Goal: Information Seeking & Learning: Learn about a topic

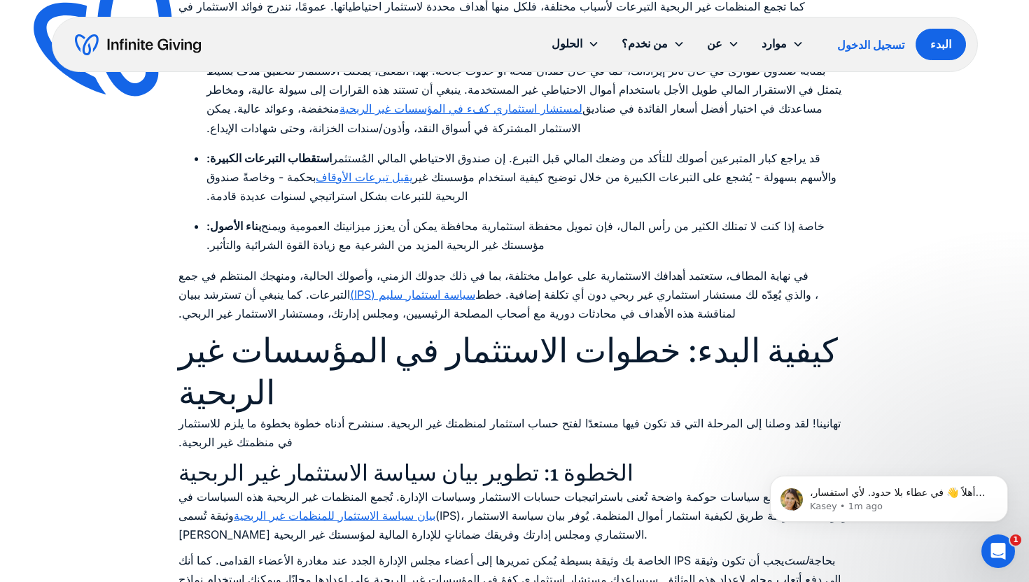
scroll to position [3596, 0]
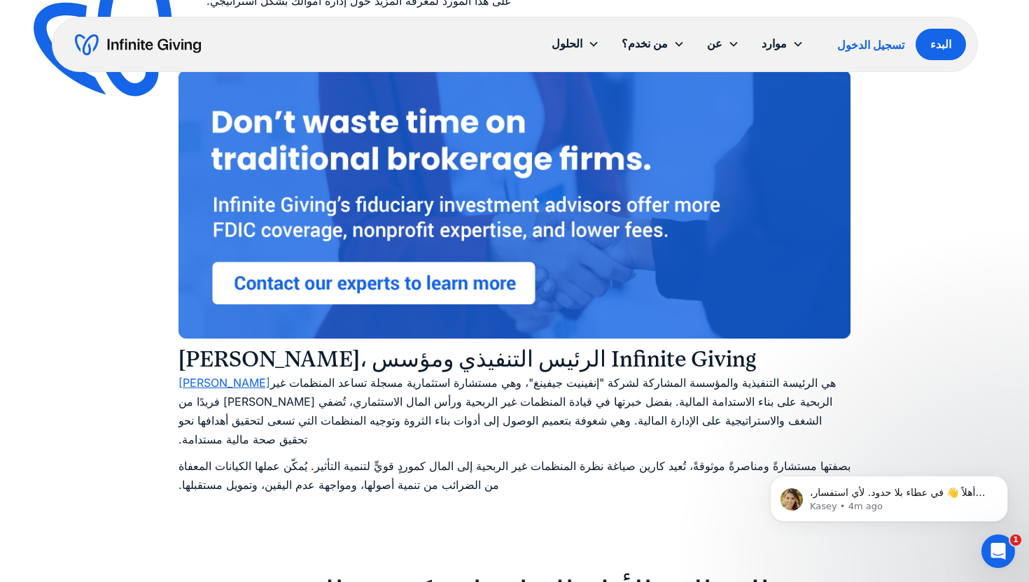
scroll to position [10364, 0]
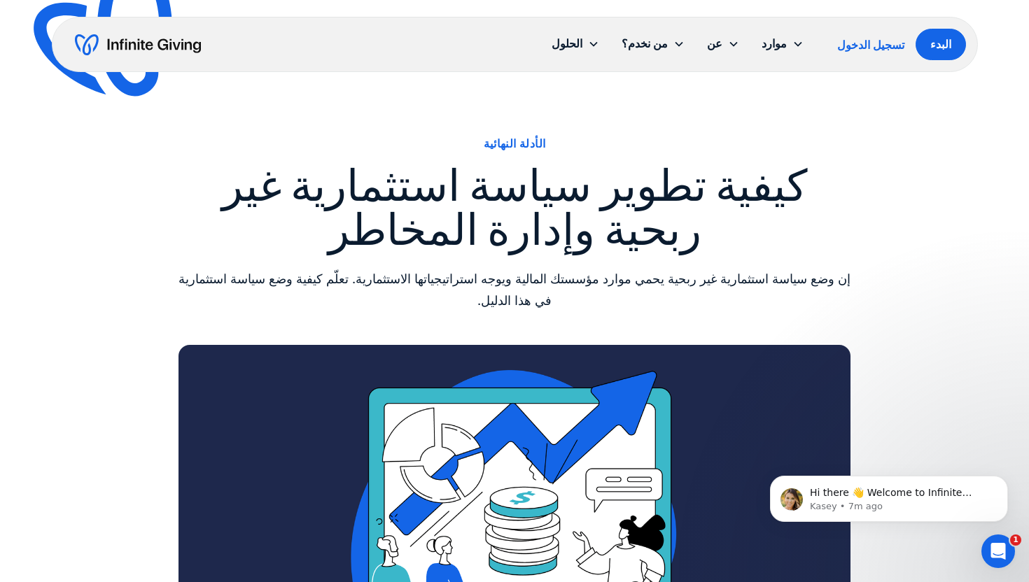
drag, startPoint x: 204, startPoint y: 45, endPoint x: 117, endPoint y: 45, distance: 87.5
click at [117, 45] on div "الحلول صفحة التبرعات الاستثمار الاحتياطيات النقدية الخدمات الاستشارية التبرعات …" at bounding box center [515, 44] width 926 height 55
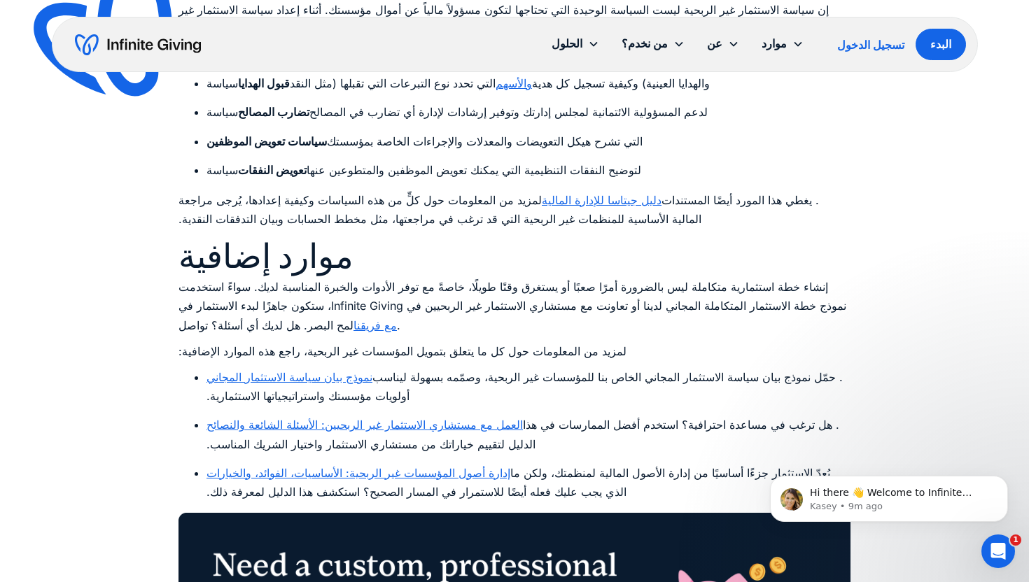
scroll to position [7412, 0]
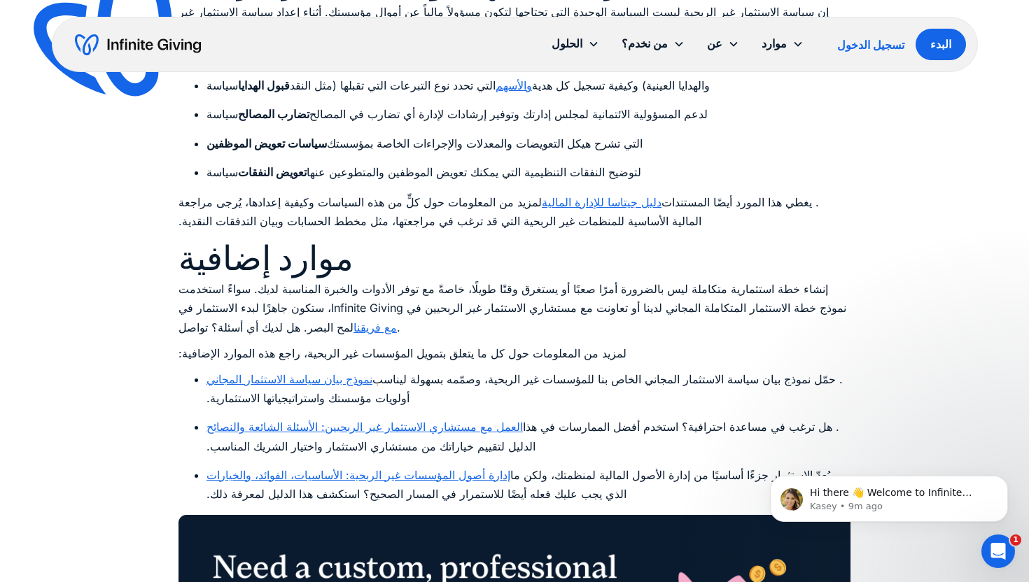
click at [313, 372] on font "نموذج بيان سياسة الاستثمار المجاني" at bounding box center [289, 379] width 166 height 14
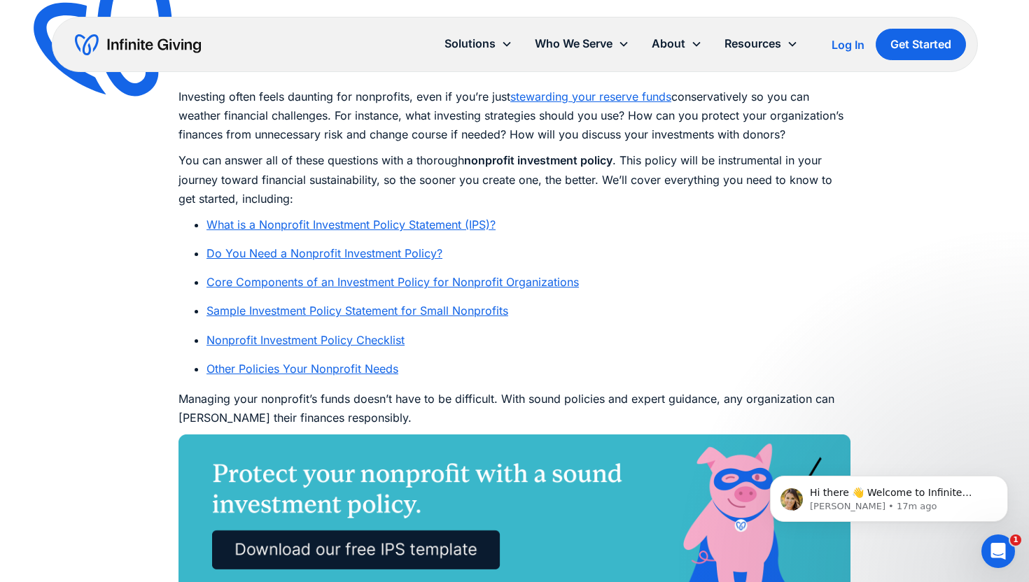
scroll to position [770, 0]
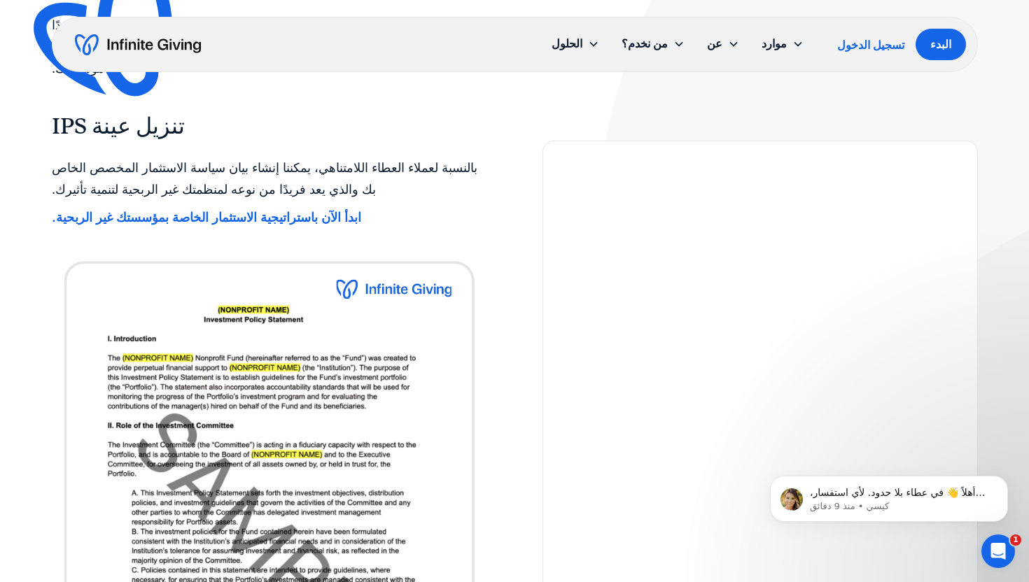
click at [307, 210] on font "ابدأ الآن باستراتيجية الاستثمار الخاصة بمؤسستك غير الربحية." at bounding box center [206, 217] width 309 height 15
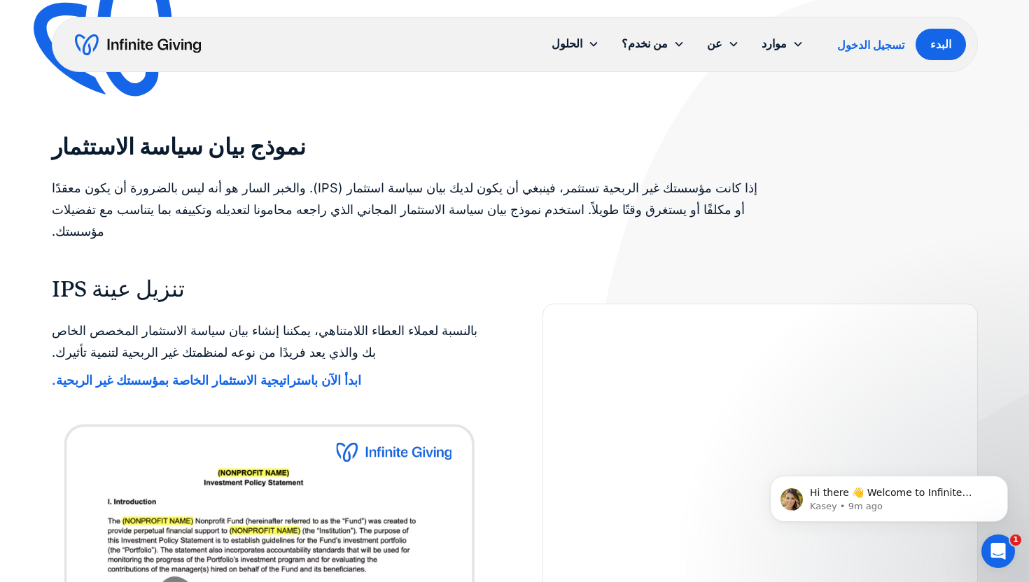
click at [125, 47] on img "بيت" at bounding box center [138, 45] width 126 height 22
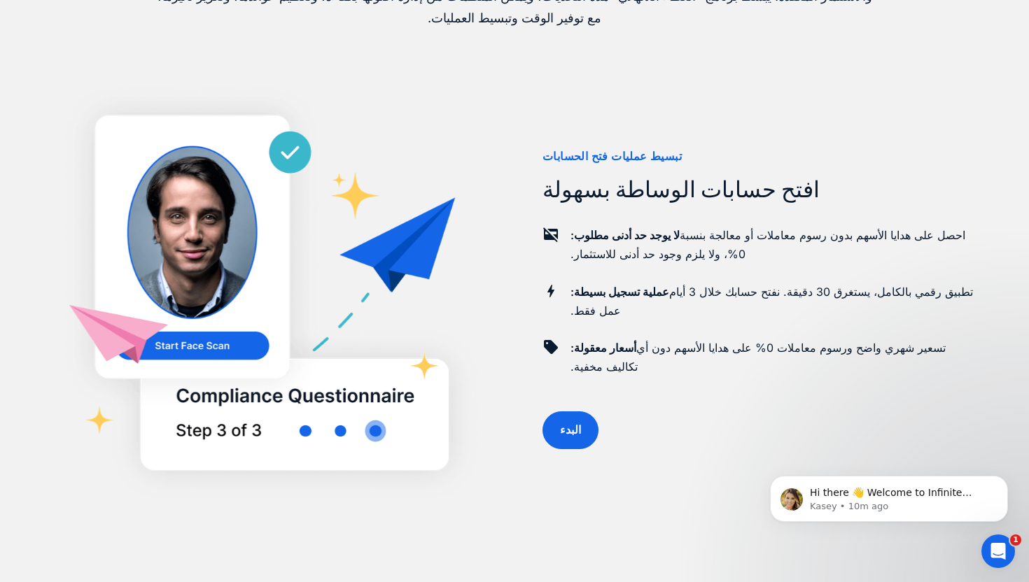
scroll to position [963, 0]
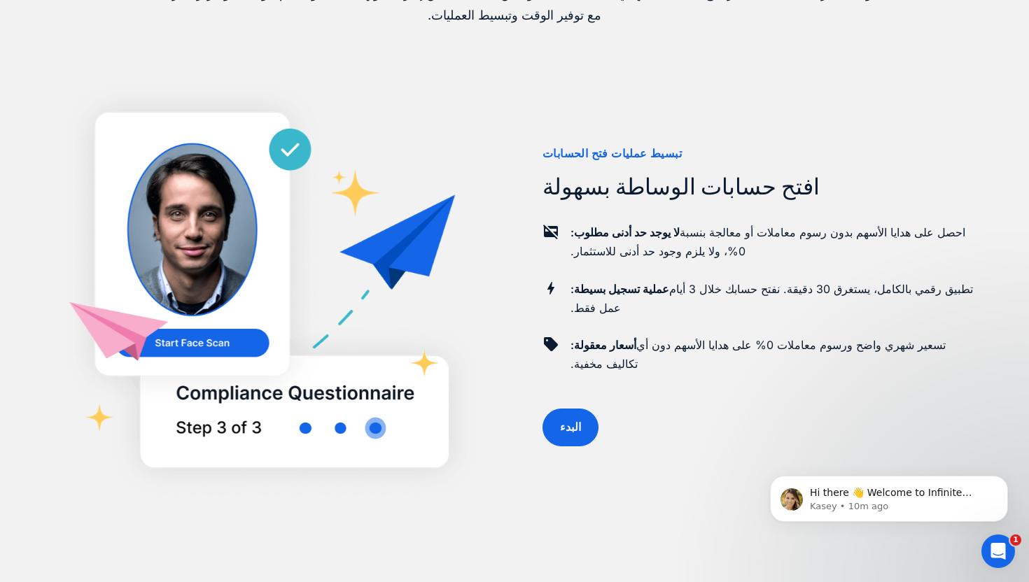
click at [469, 226] on img at bounding box center [269, 295] width 435 height 420
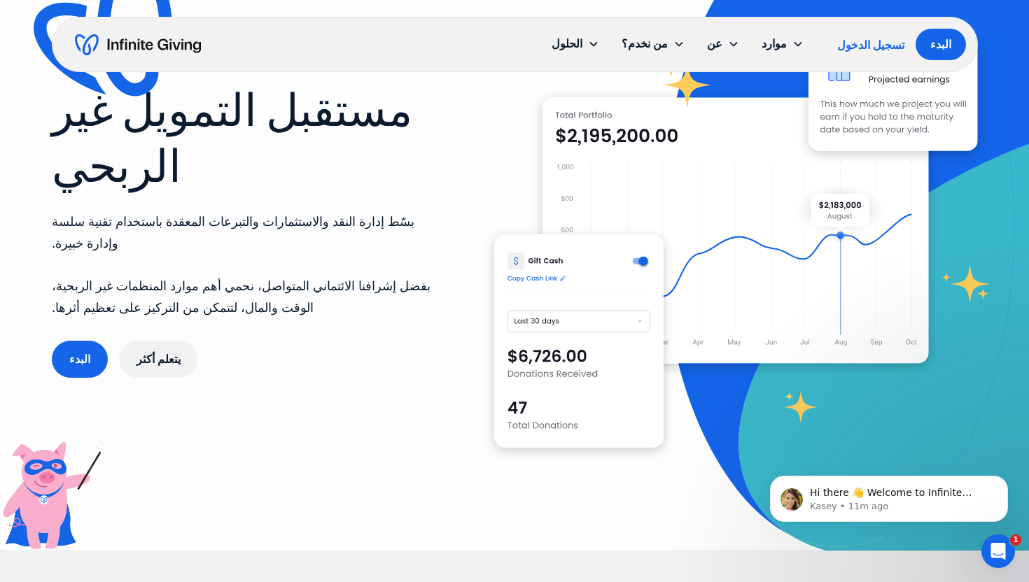
scroll to position [0, 0]
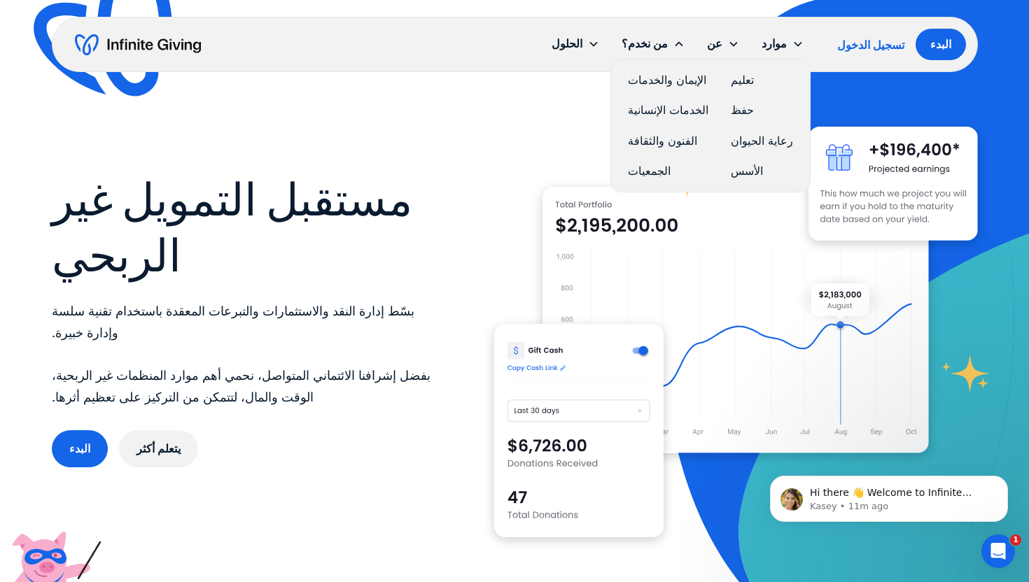
click at [742, 79] on font "تعليم" at bounding box center [741, 80] width 23 height 14
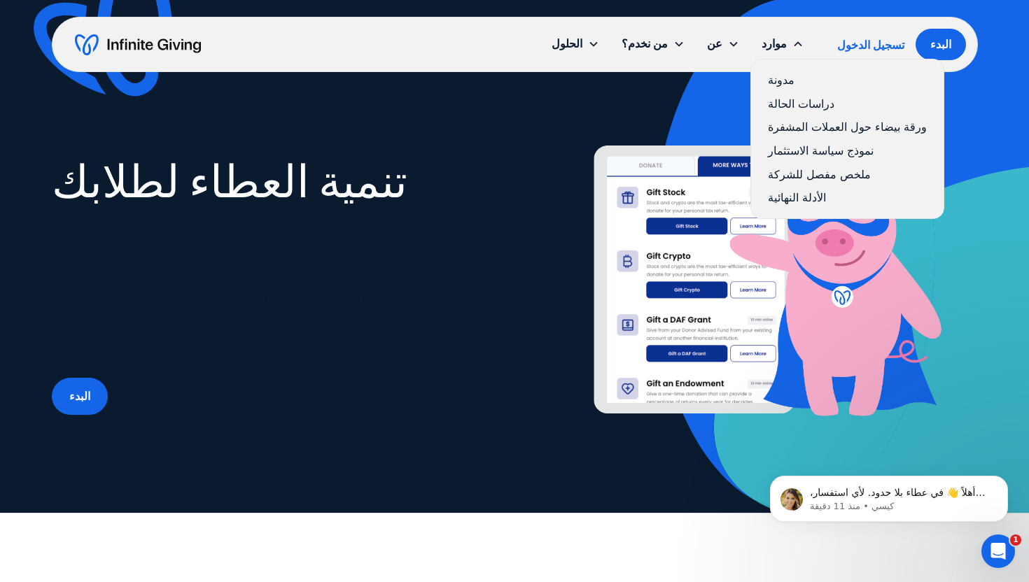
click at [788, 79] on link "مدونة" at bounding box center [847, 80] width 159 height 19
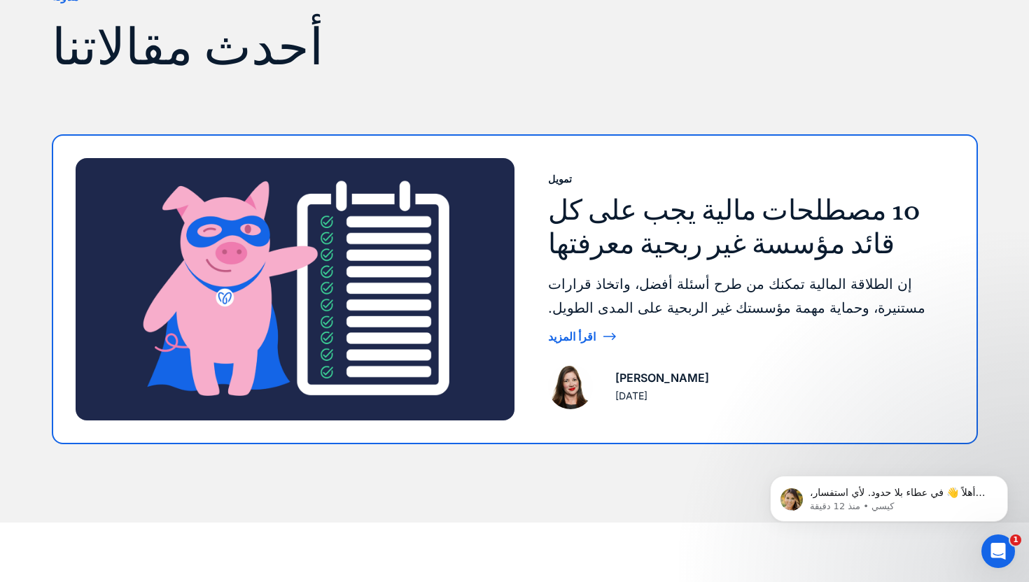
click at [639, 229] on font "10 مصطلحات مالية يجب على كل قائد مؤسسة غير ربحية معرفتها" at bounding box center [734, 227] width 372 height 66
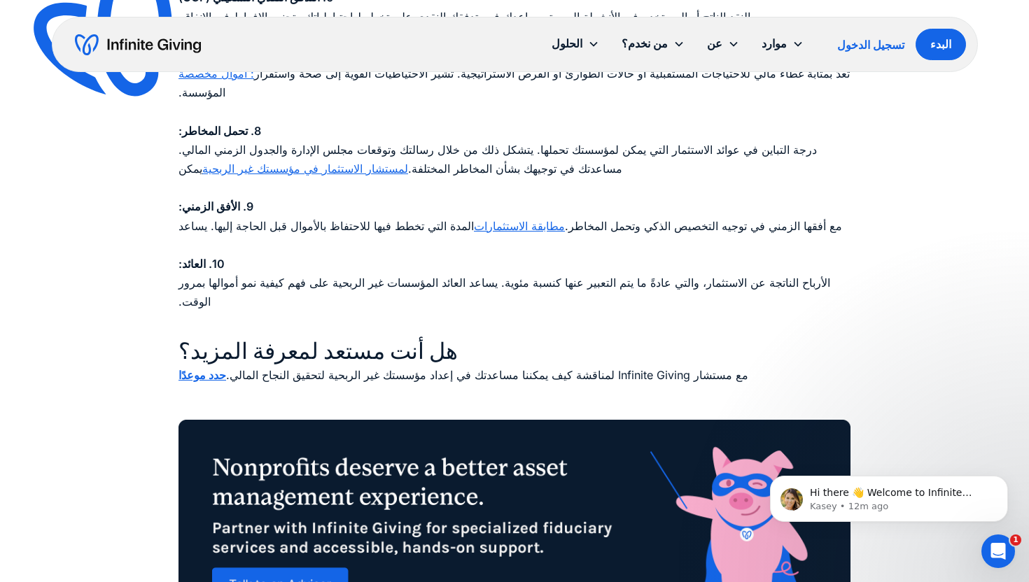
scroll to position [1578, 0]
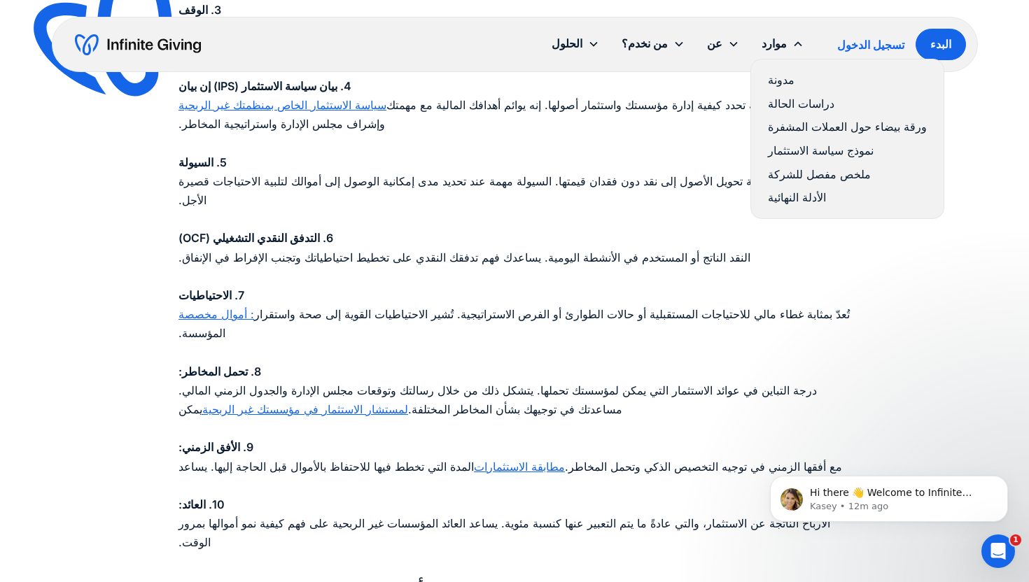
click at [781, 80] on font "مدونة" at bounding box center [781, 80] width 27 height 14
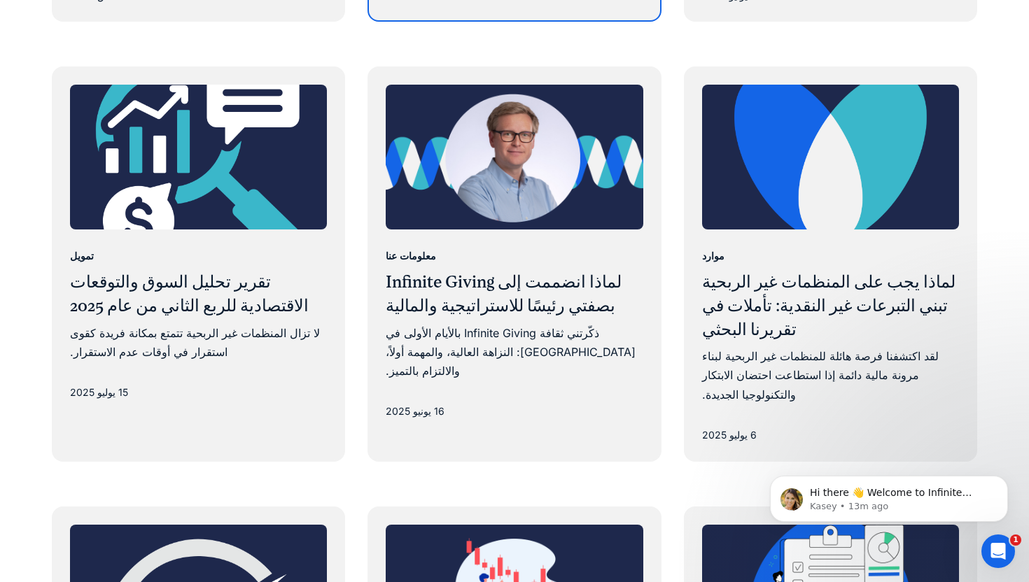
scroll to position [1180, 0]
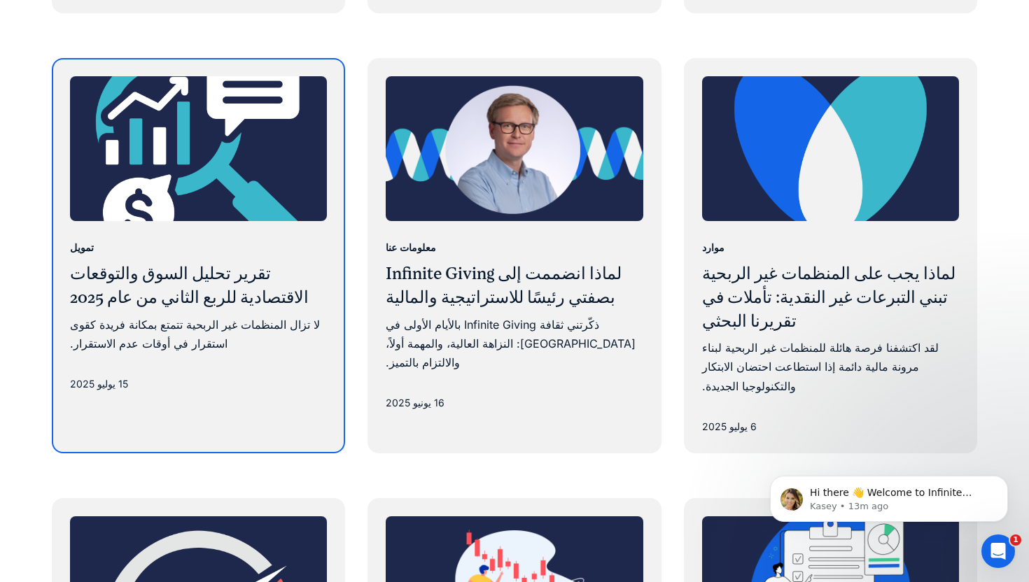
click at [272, 269] on font "تقرير تحليل السوق والتوقعات الاقتصادية للربع الثاني من عام 2025" at bounding box center [189, 285] width 239 height 43
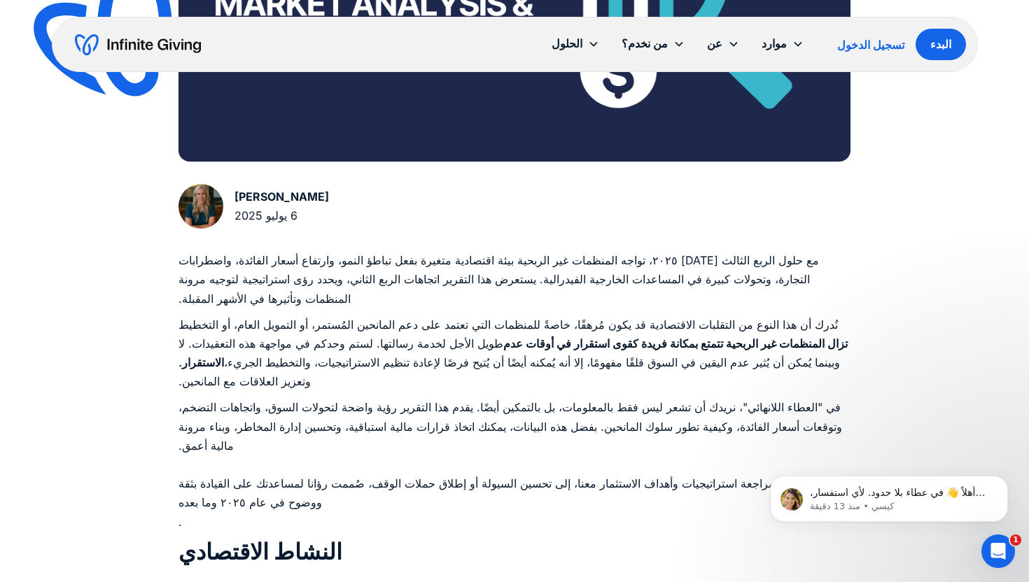
scroll to position [77, 0]
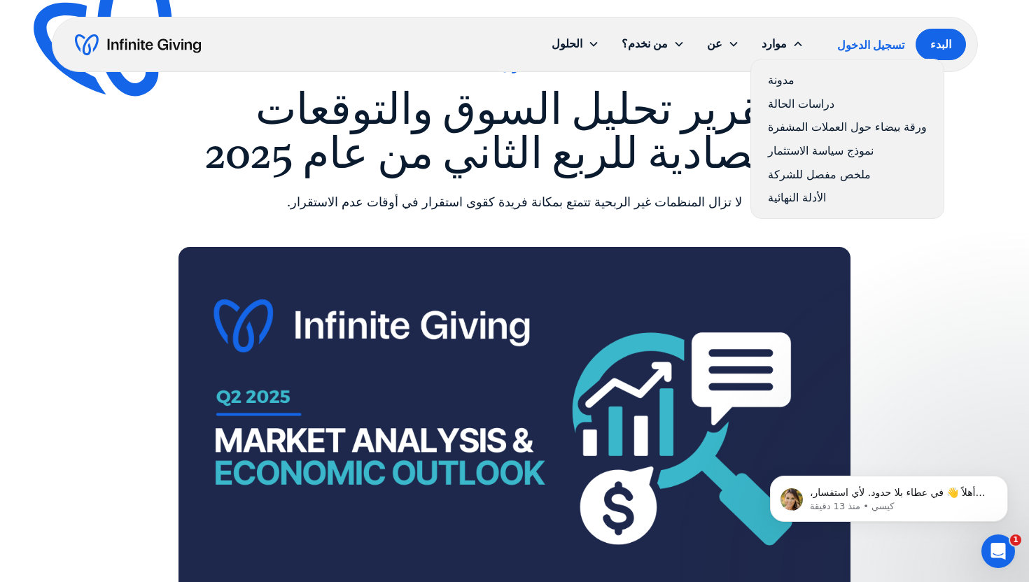
click at [801, 105] on font "دراسات الحالة" at bounding box center [801, 104] width 66 height 14
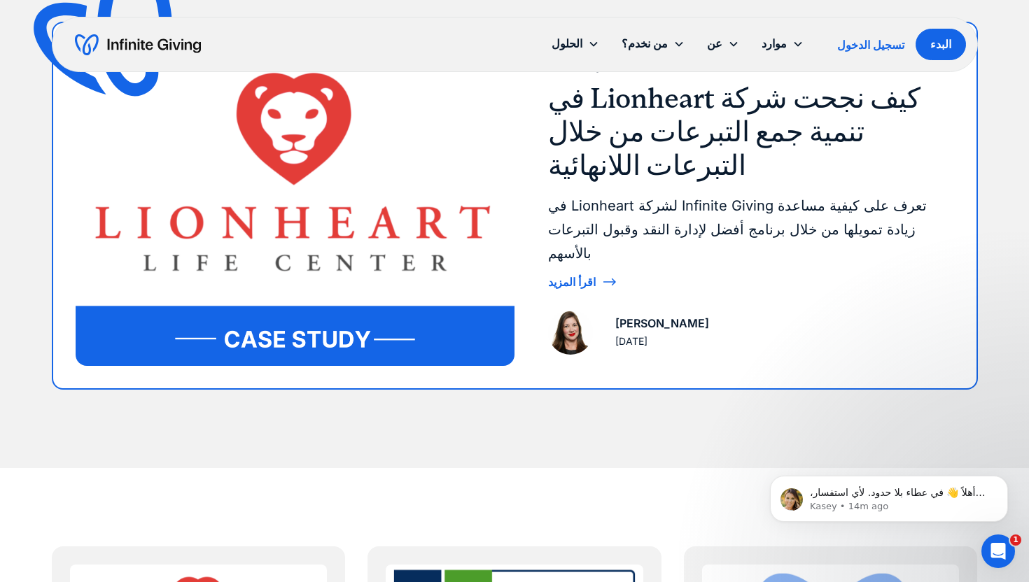
scroll to position [219, 0]
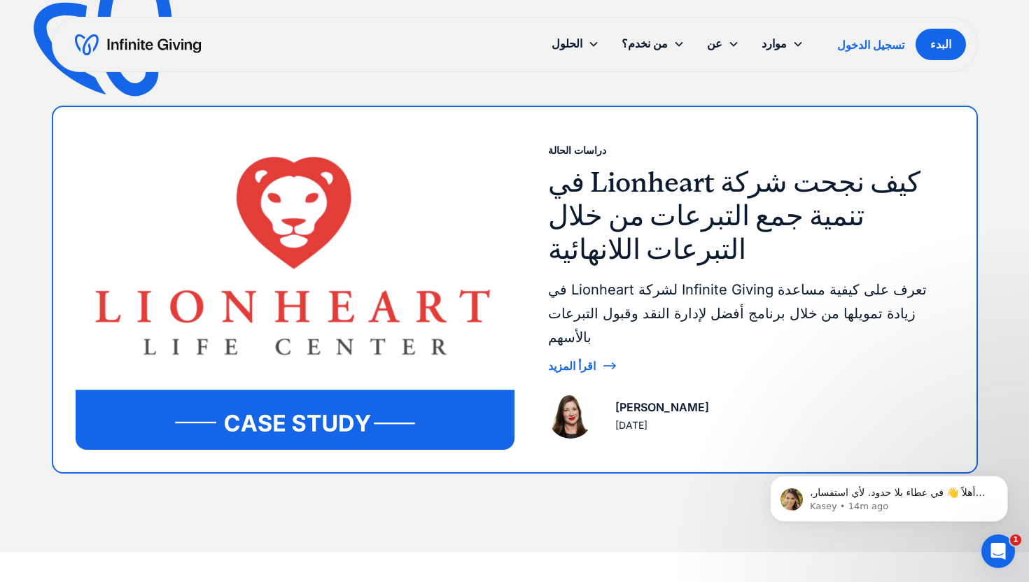
click at [445, 409] on img at bounding box center [295, 289] width 439 height 320
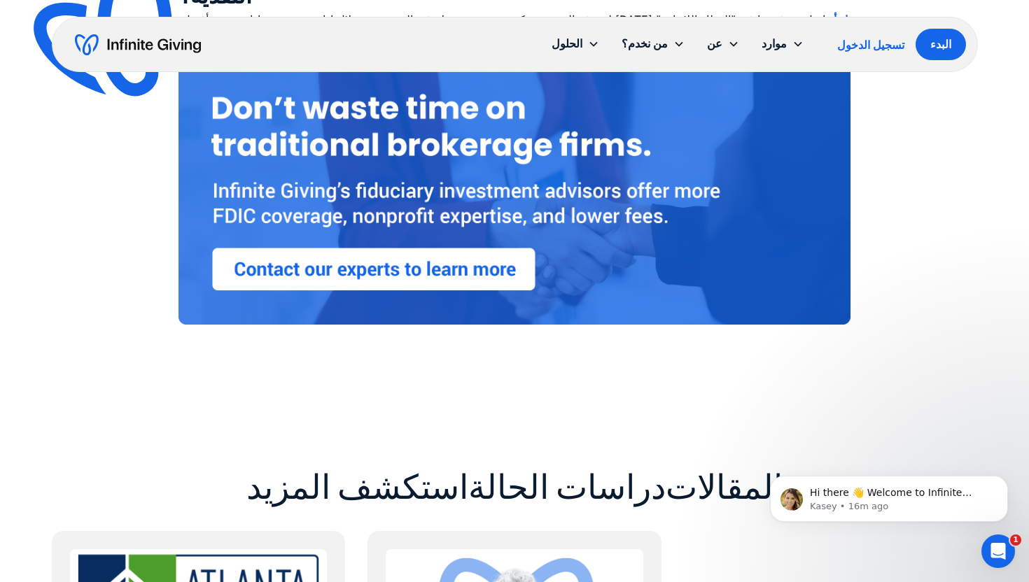
scroll to position [3062, 0]
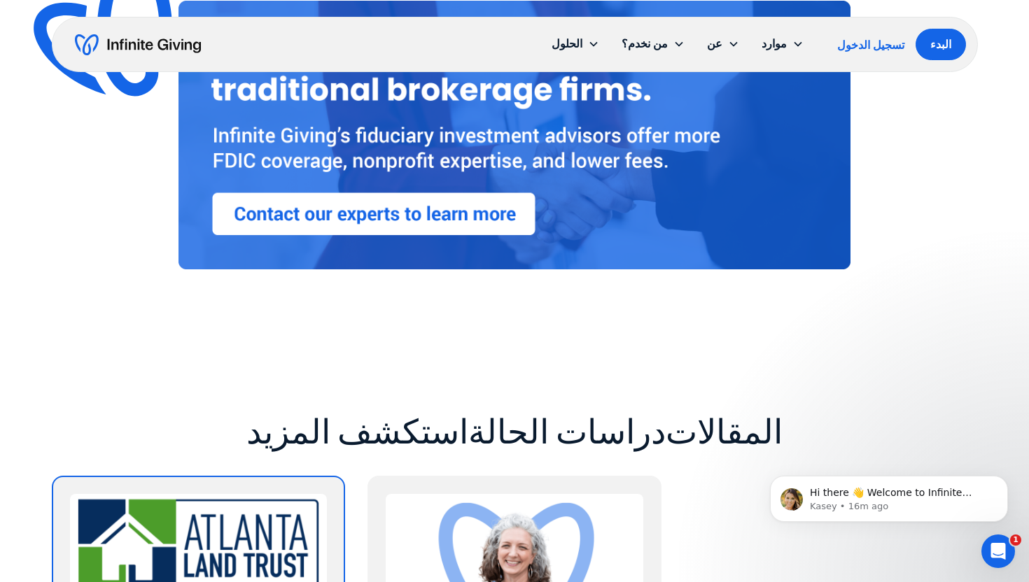
click at [283, 500] on img at bounding box center [198, 566] width 257 height 145
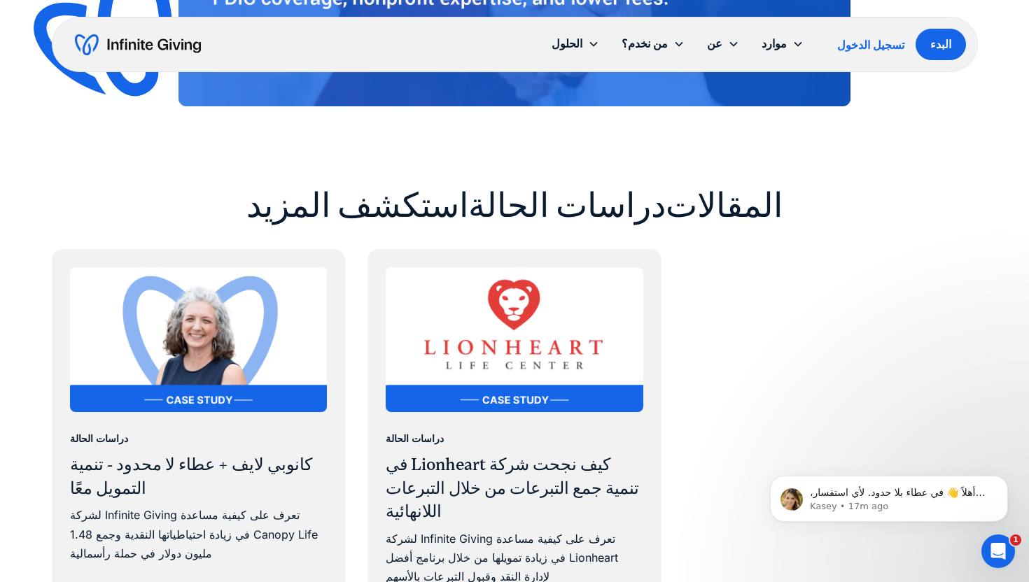
scroll to position [3025, 0]
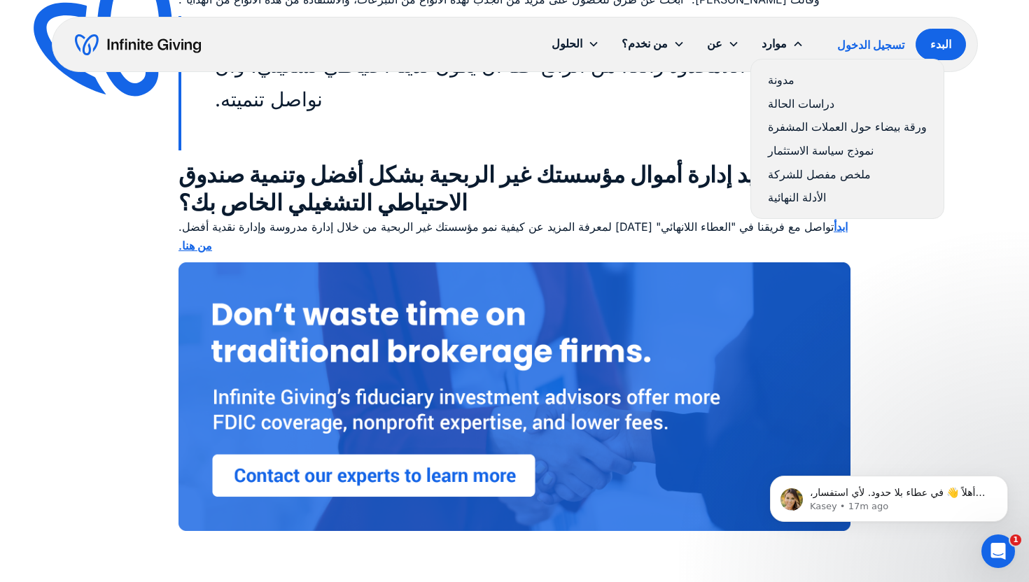
click at [802, 174] on font "ملخص مفصل للشركة" at bounding box center [819, 174] width 103 height 14
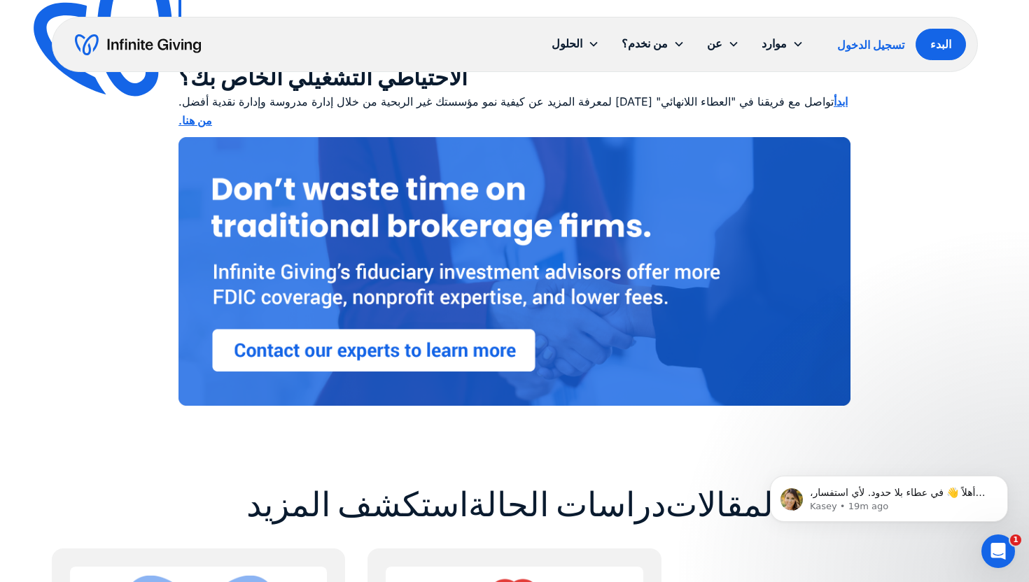
scroll to position [3295, 0]
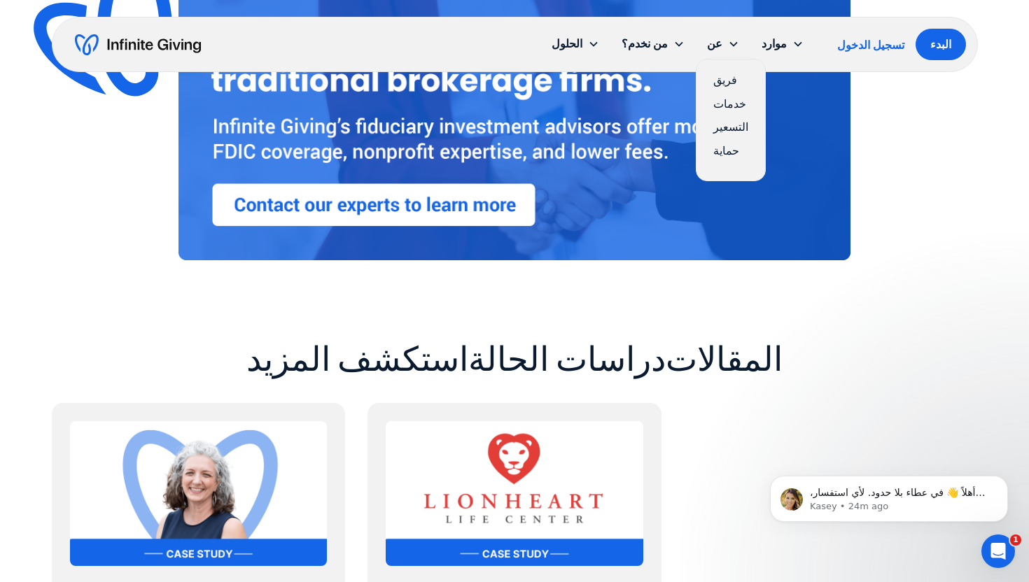
click at [735, 130] on font "التسعير" at bounding box center [730, 127] width 35 height 14
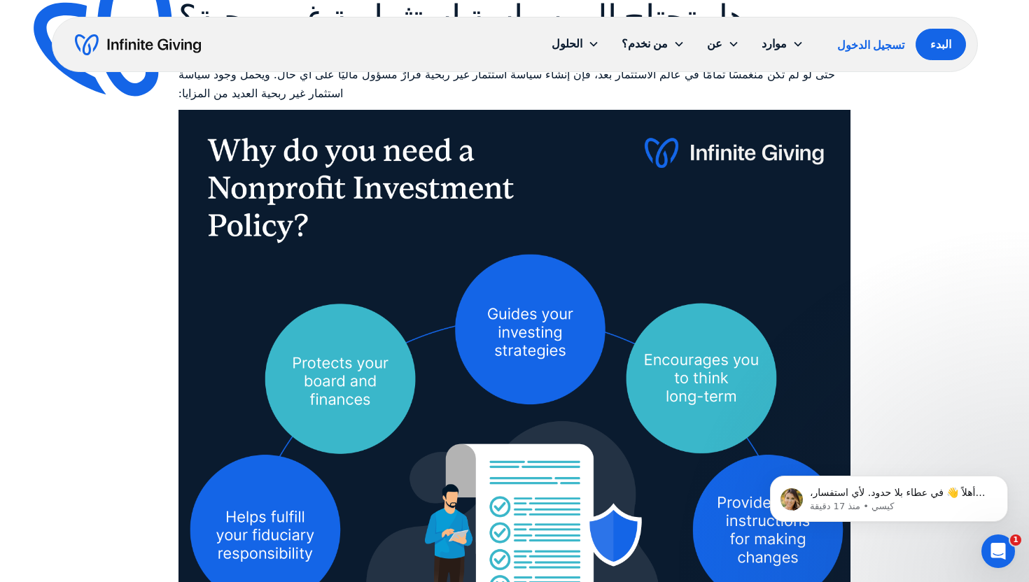
scroll to position [263, 0]
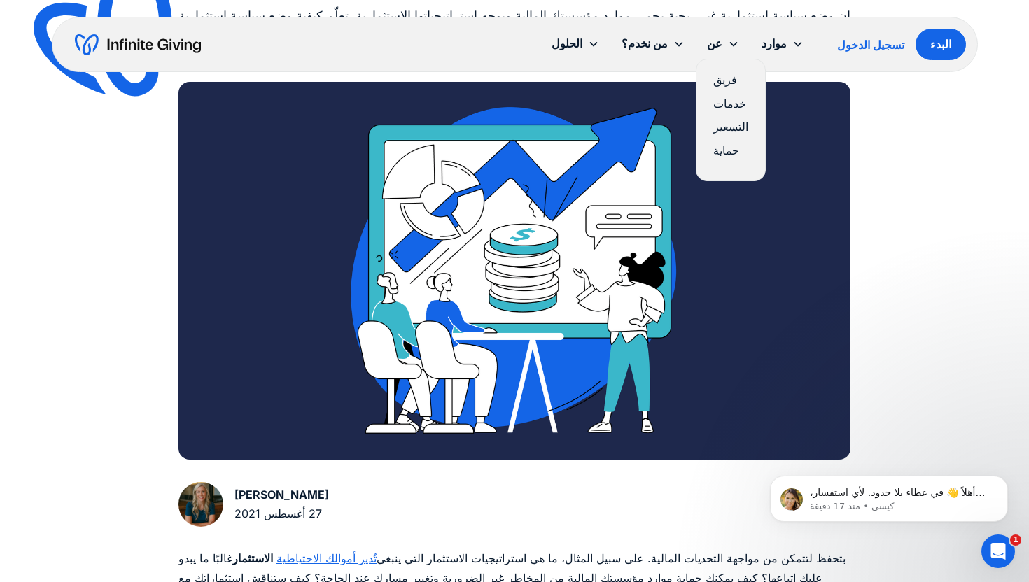
click at [728, 102] on font "خدمات" at bounding box center [729, 104] width 33 height 14
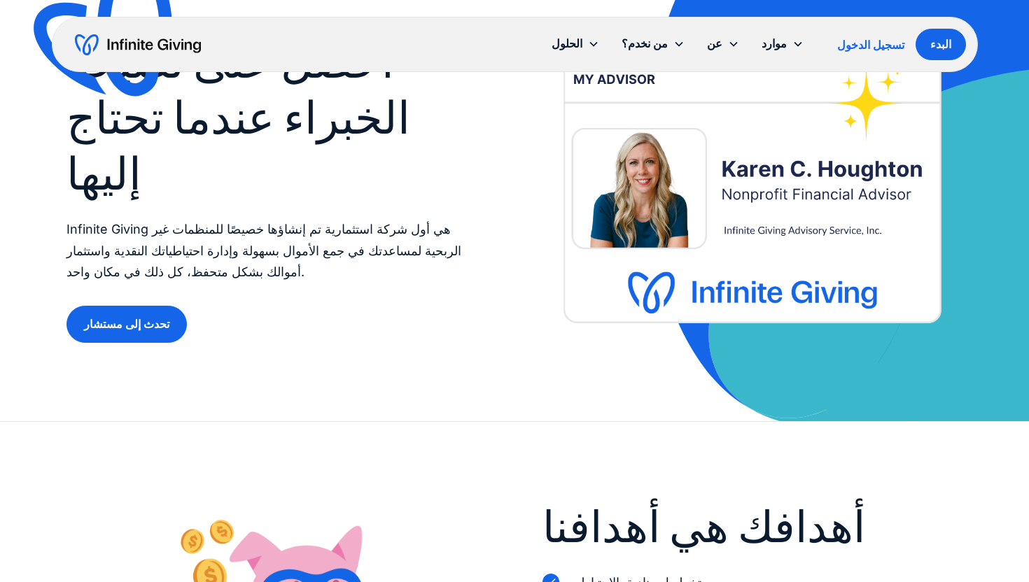
scroll to position [180, 0]
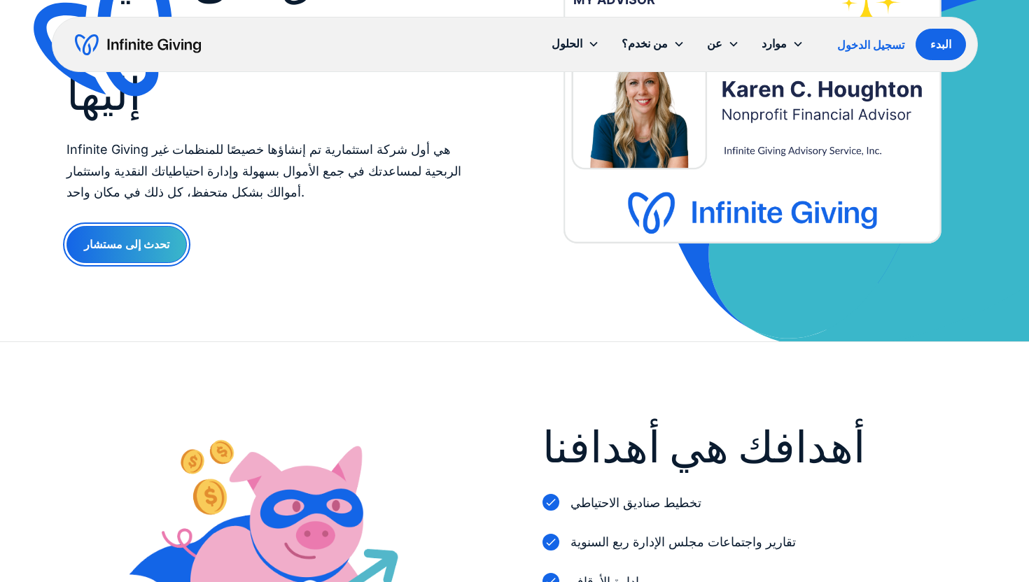
click at [161, 252] on link "تحدث إلى مستشار" at bounding box center [126, 244] width 120 height 37
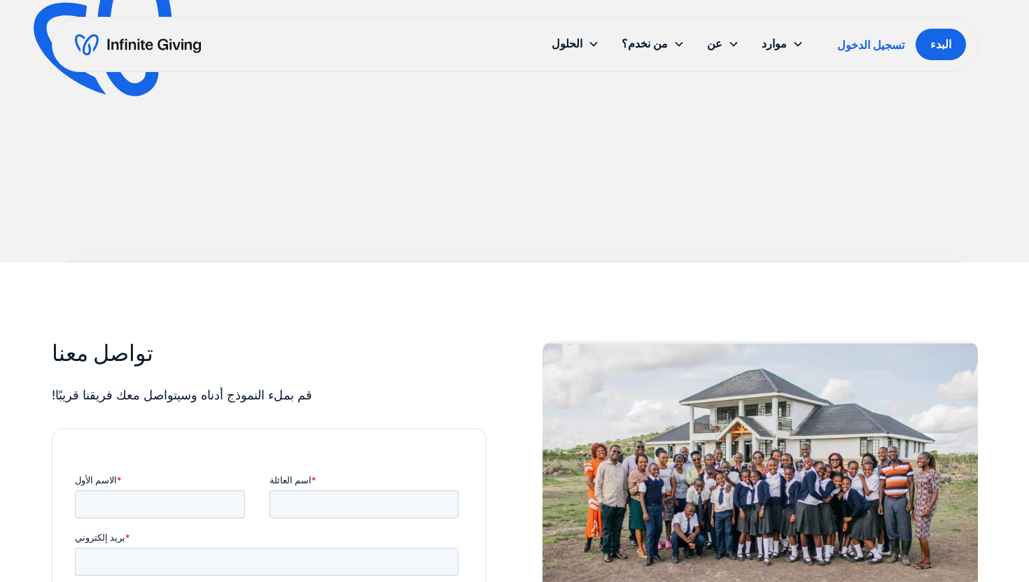
scroll to position [1132, 0]
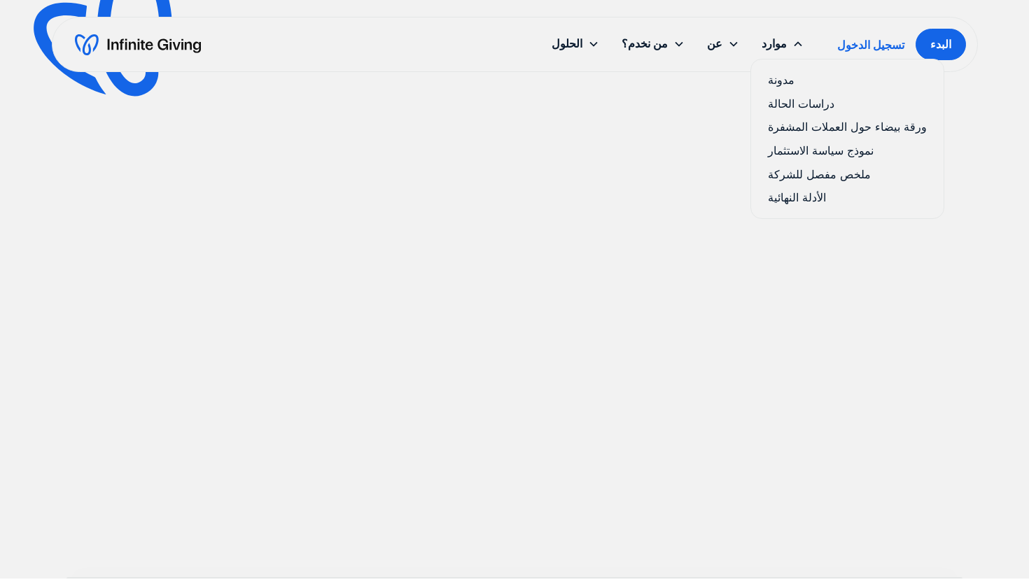
click at [782, 198] on font "الأدلة النهائية" at bounding box center [797, 197] width 58 height 14
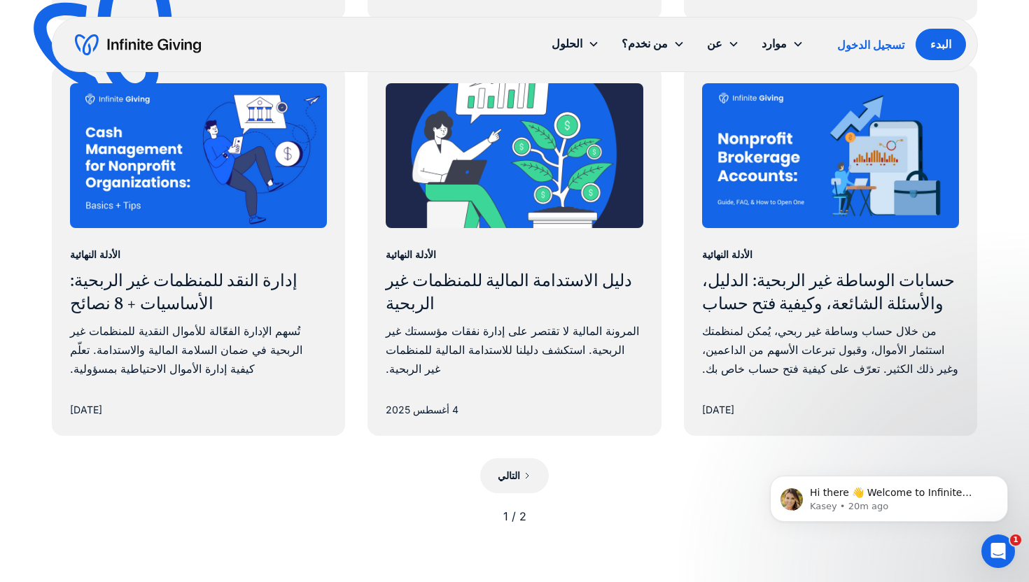
scroll to position [1214, 0]
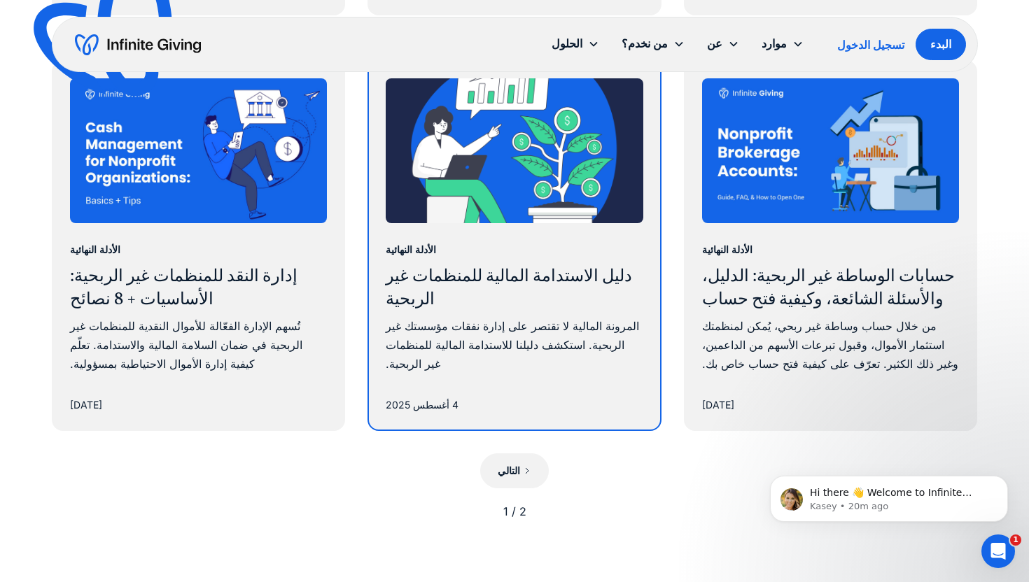
click at [510, 266] on font "دليل الاستدامة المالية للمنظمات غير الربحية" at bounding box center [509, 287] width 246 height 43
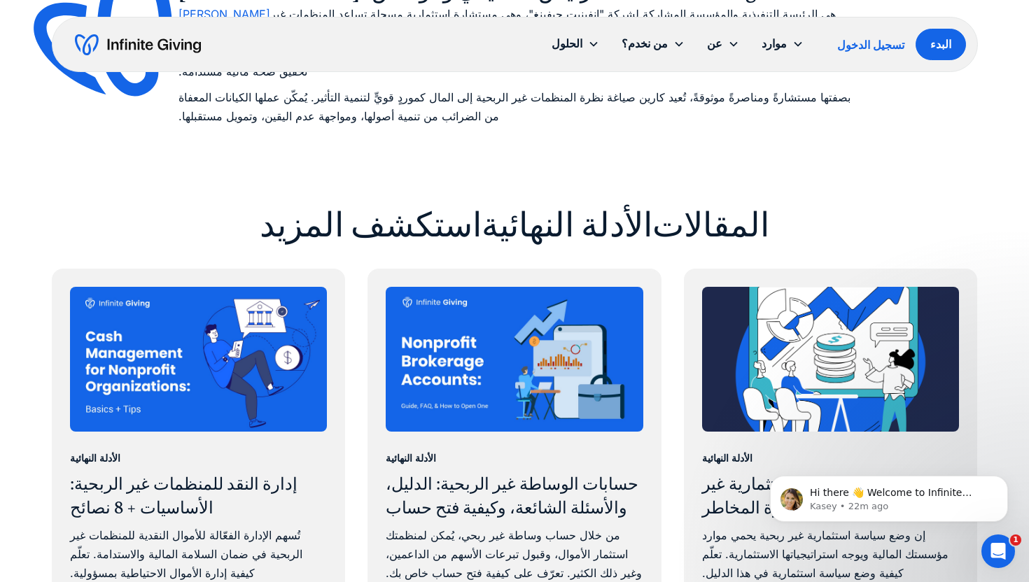
scroll to position [7044, 0]
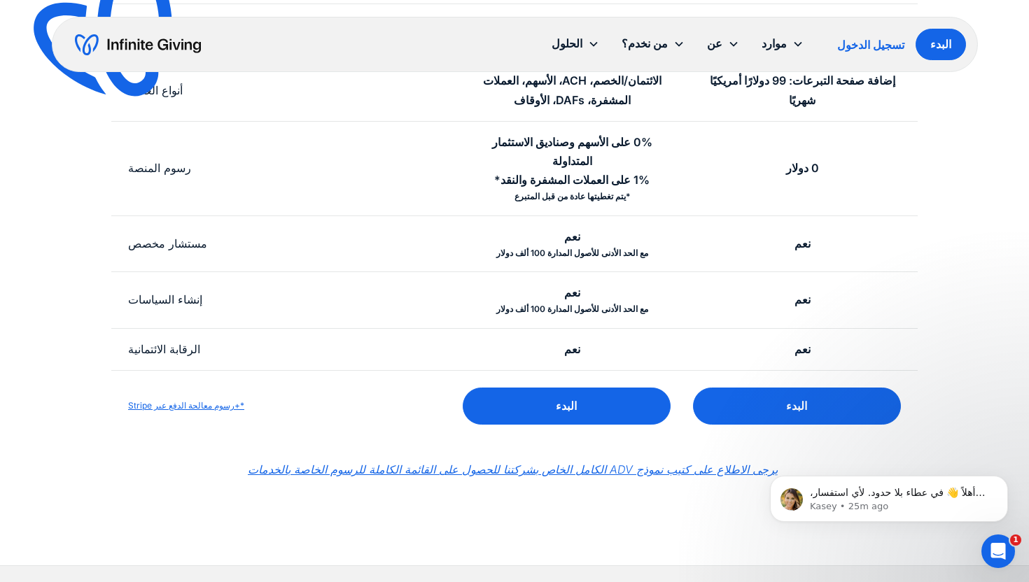
scroll to position [488, 0]
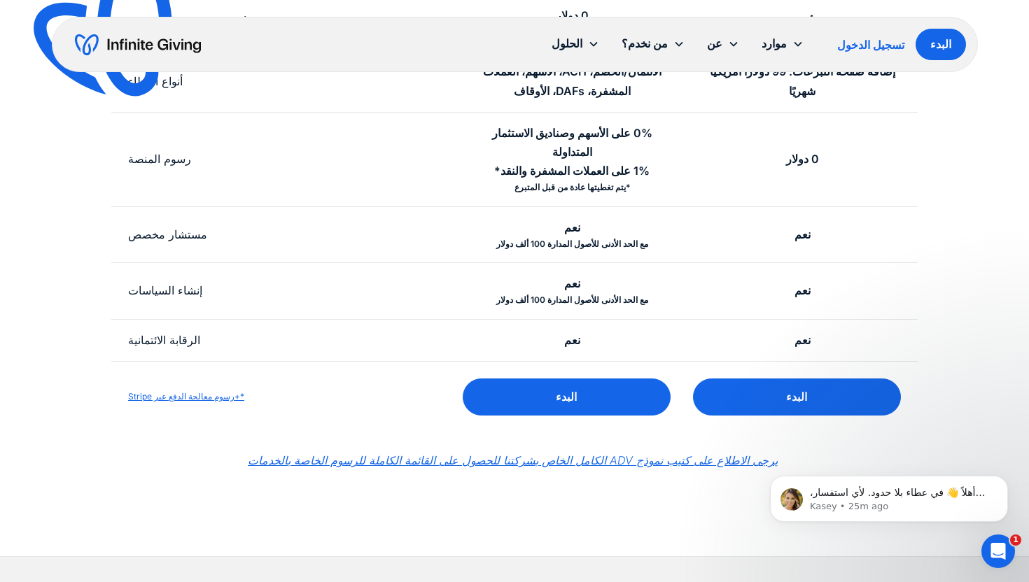
click at [210, 397] on font "*+رسوم معالجة الدفع عبر Stripe" at bounding box center [186, 396] width 116 height 10
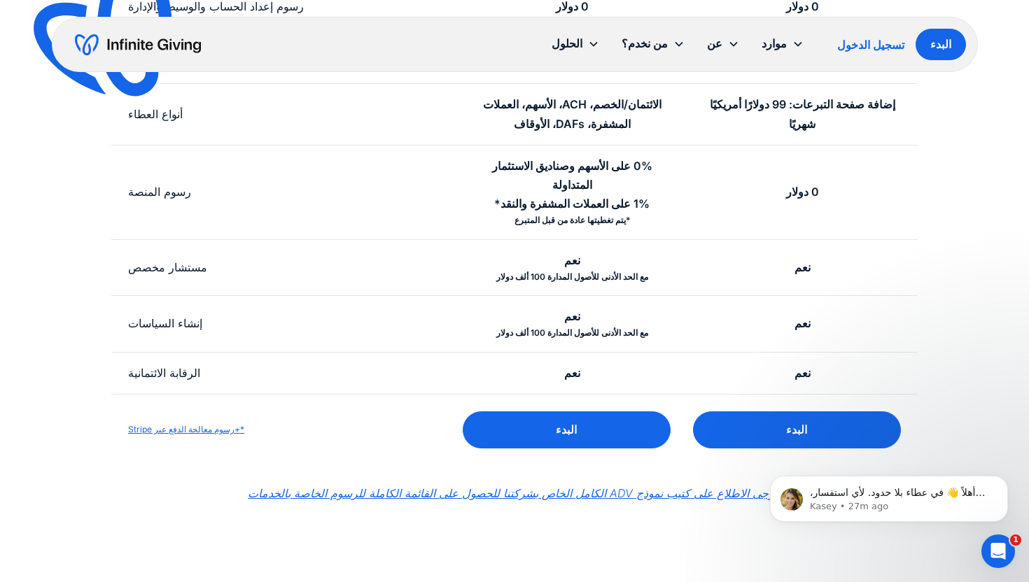
scroll to position [36, 0]
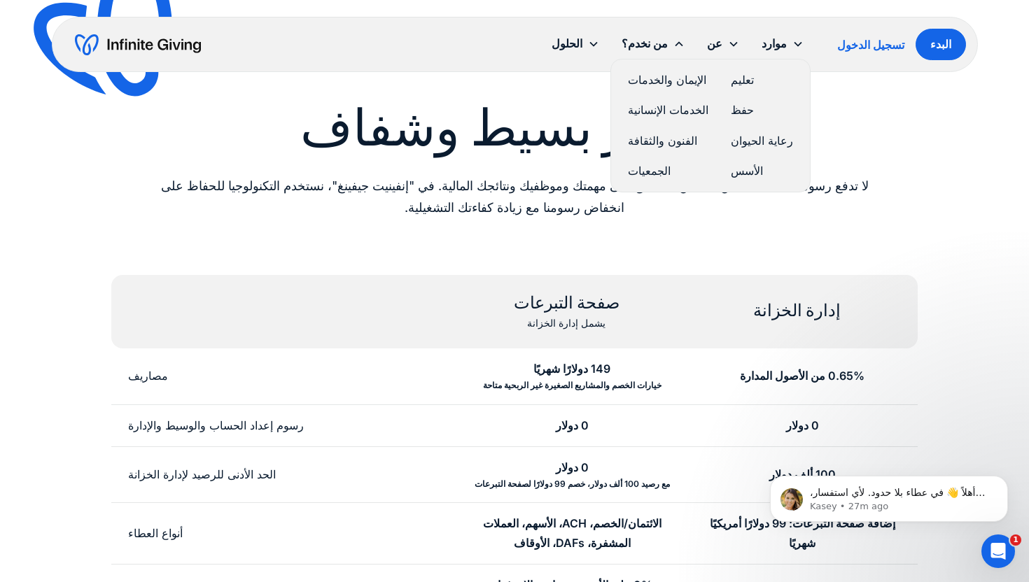
click at [742, 176] on font "الأسس" at bounding box center [746, 171] width 32 height 14
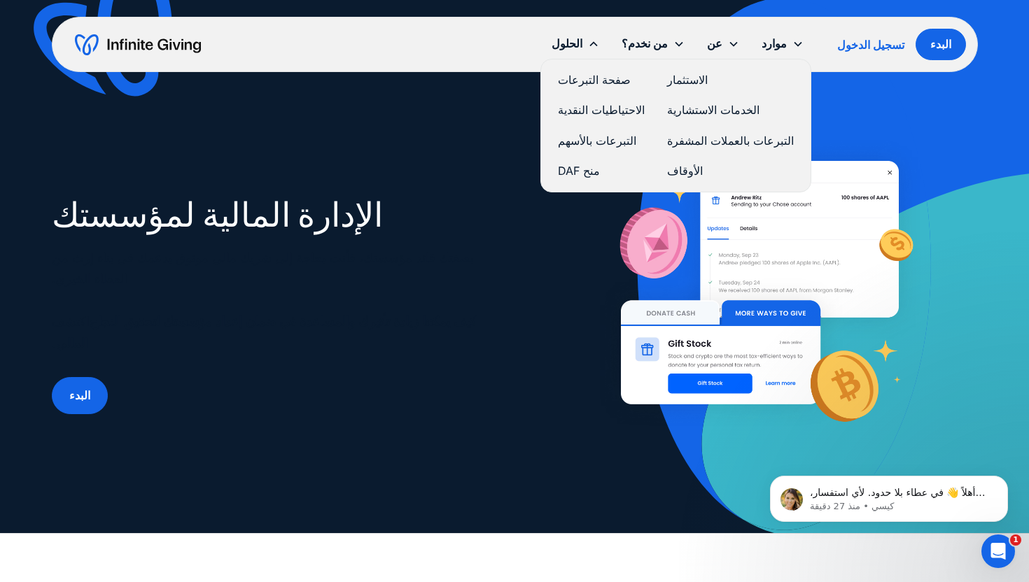
click at [677, 81] on font "الاستثمار" at bounding box center [687, 80] width 41 height 14
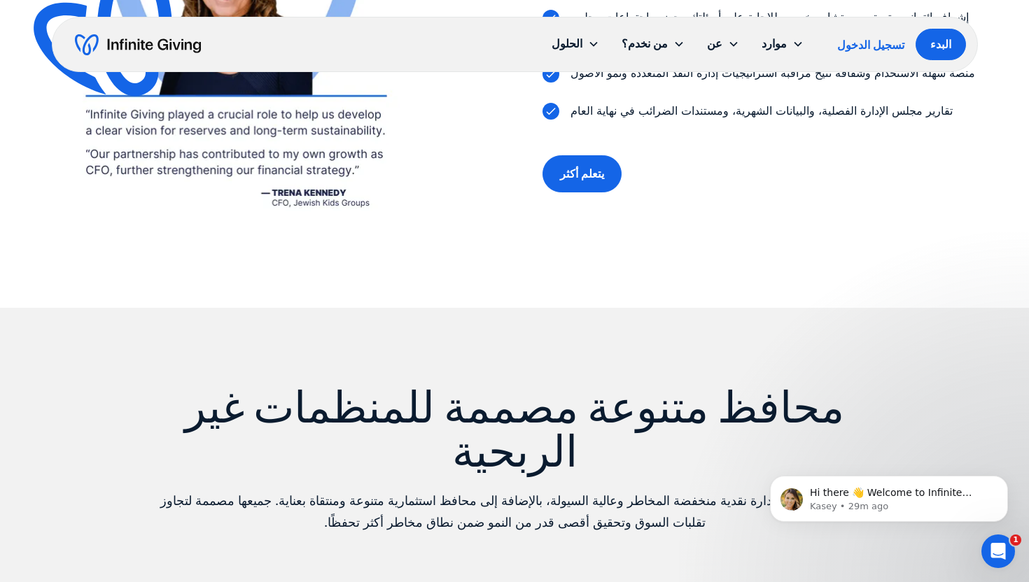
scroll to position [1744, 0]
